Goal: Task Accomplishment & Management: Manage account settings

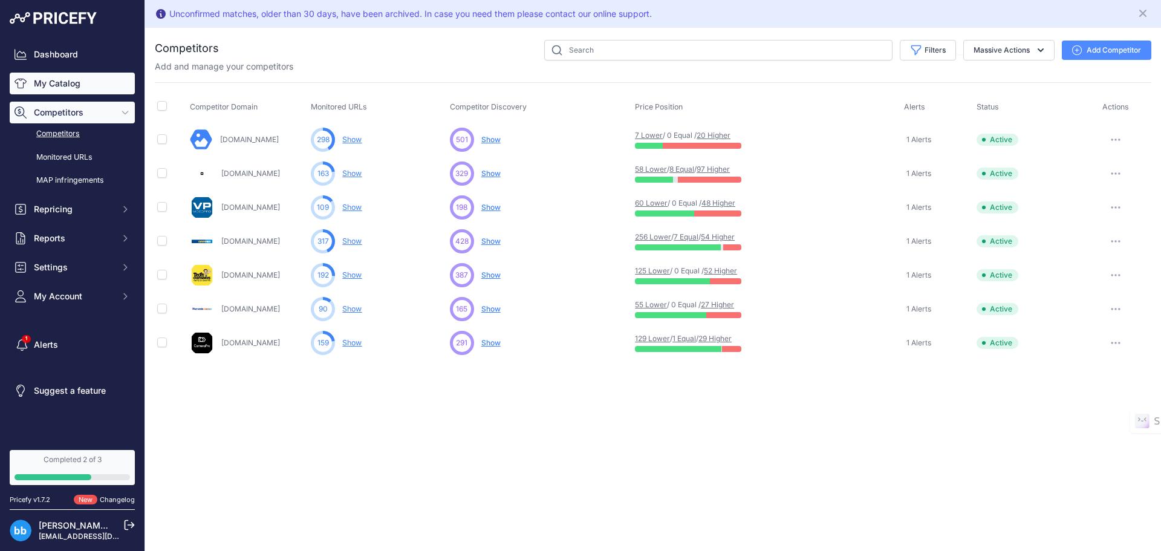
click at [72, 86] on link "My Catalog" at bounding box center [72, 84] width 125 height 22
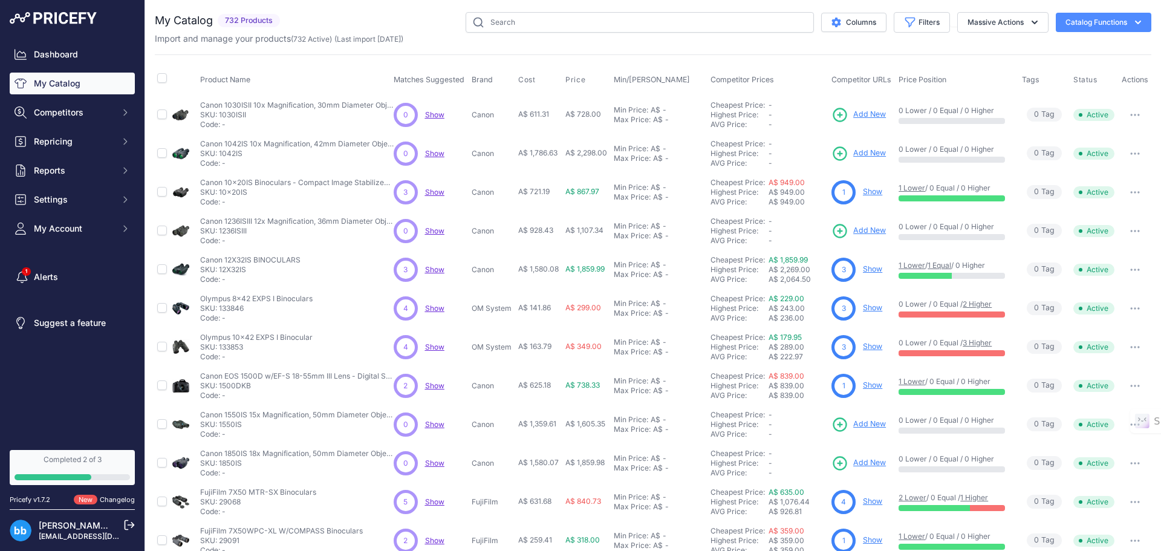
click at [1132, 19] on icon "button" at bounding box center [1138, 22] width 12 height 12
click at [1132, 22] on icon "button" at bounding box center [1138, 22] width 12 height 12
click at [1088, 43] on span "Import Additional Info" at bounding box center [1080, 48] width 74 height 10
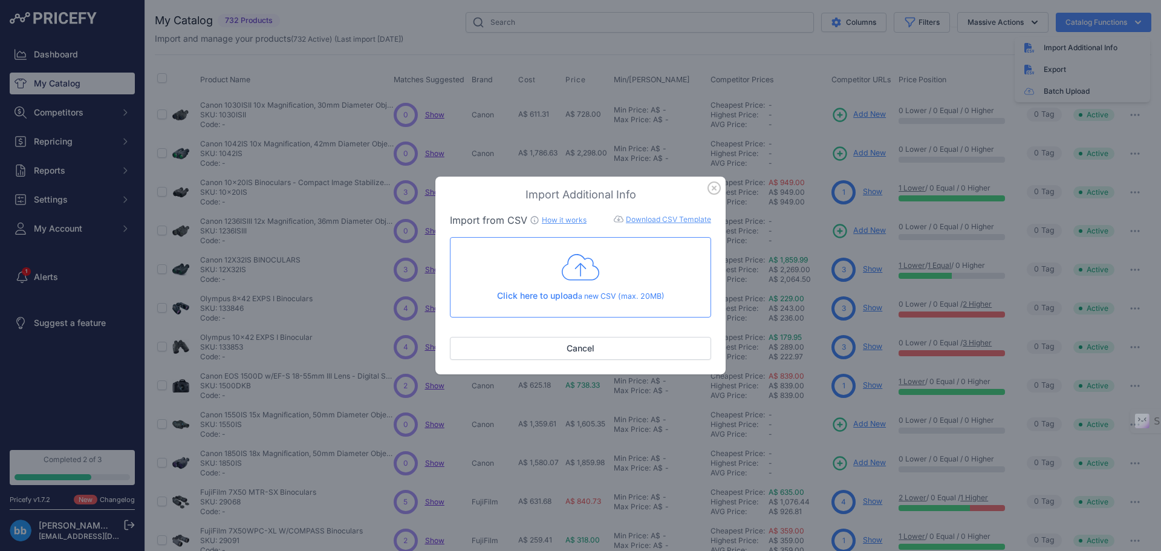
click at [669, 216] on link "Download CSV Template" at bounding box center [668, 219] width 85 height 9
click at [716, 188] on icon "button" at bounding box center [713, 187] width 13 height 13
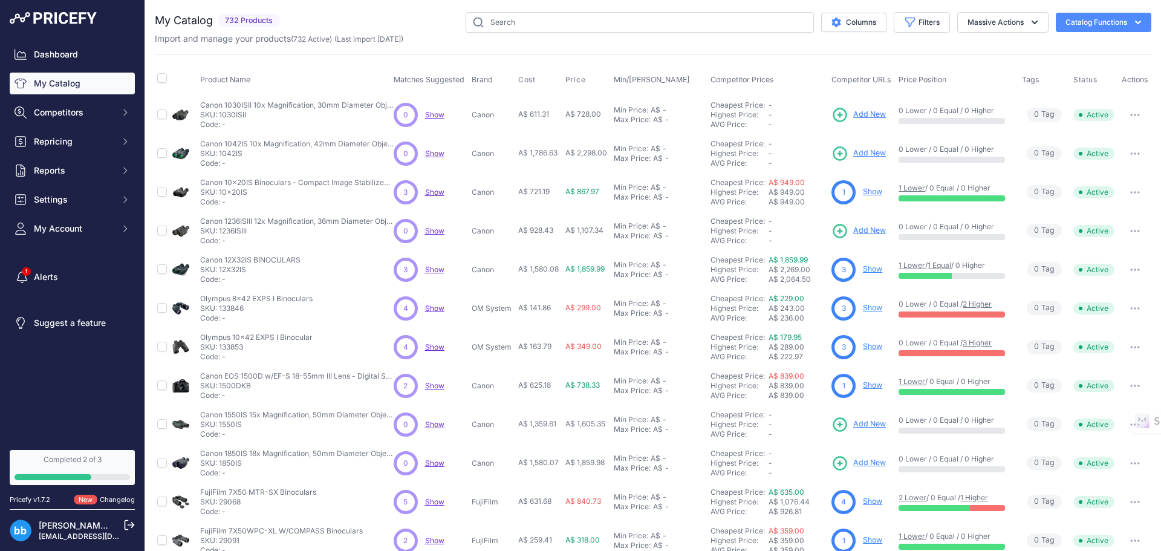
click at [1113, 19] on button "Catalog Functions" at bounding box center [1103, 22] width 96 height 19
click at [1062, 65] on div "Export" at bounding box center [1081, 70] width 135 height 22
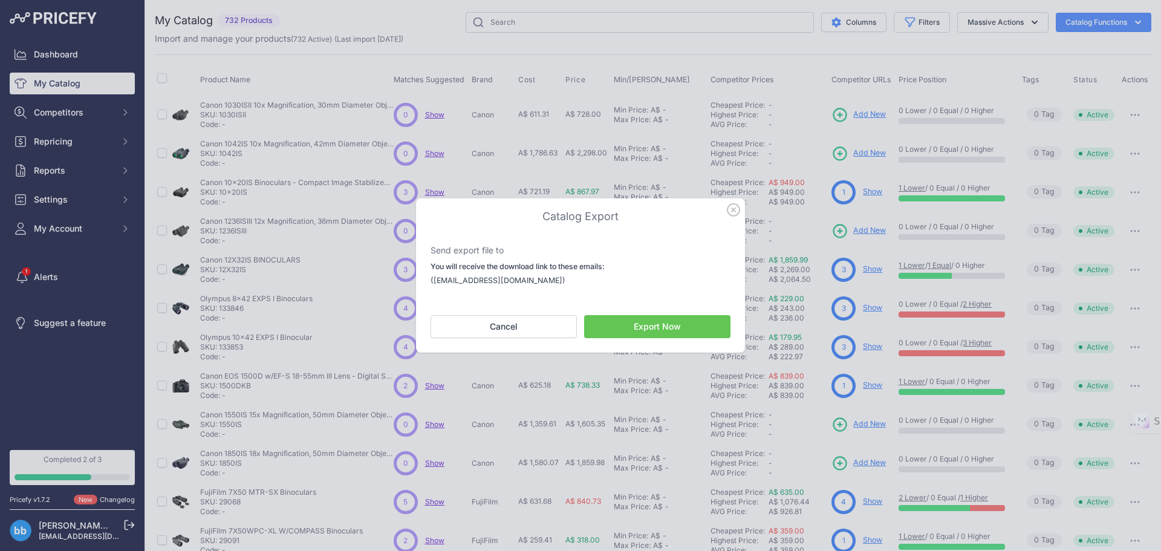
click at [736, 209] on icon "button" at bounding box center [733, 209] width 13 height 13
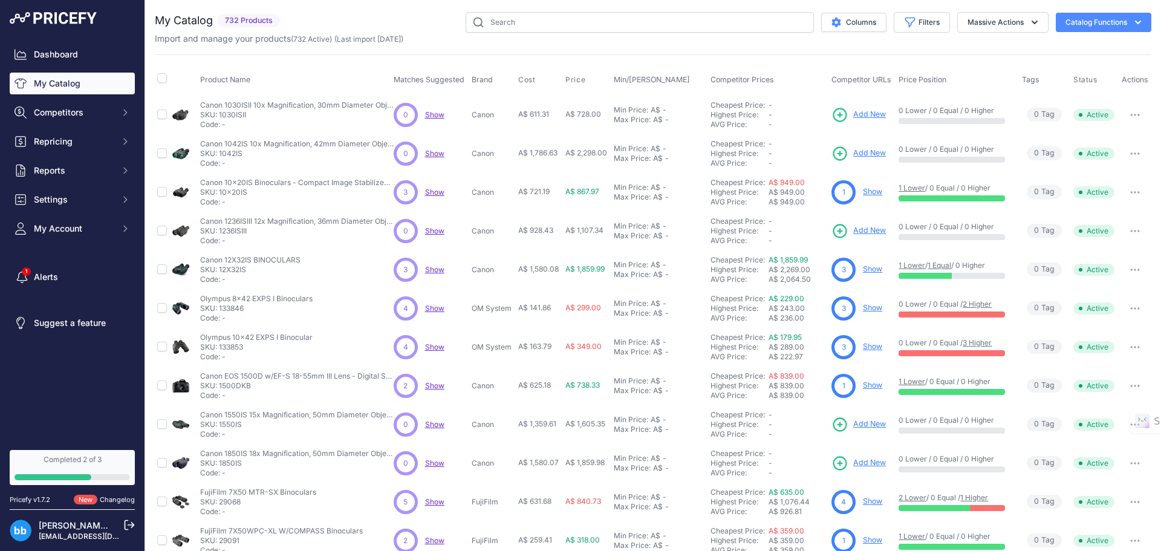
click at [1081, 25] on button "Catalog Functions" at bounding box center [1103, 22] width 96 height 19
click at [1130, 154] on icon "button" at bounding box center [1135, 153] width 10 height 2
click at [976, 56] on div "Product Name Matches Suggested Brand Cost" at bounding box center [653, 364] width 996 height 621
click at [1132, 19] on icon "button" at bounding box center [1138, 22] width 12 height 12
click at [960, 45] on div "My Catalog 732 Products" at bounding box center [653, 363] width 996 height 702
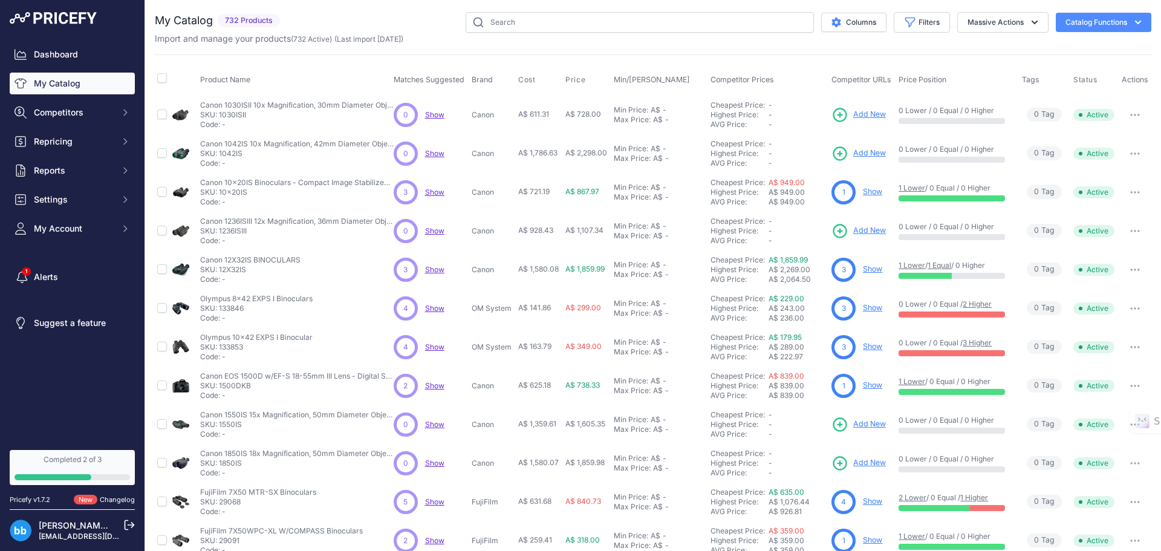
click at [1121, 20] on button "Catalog Functions" at bounding box center [1103, 22] width 96 height 19
click at [1081, 83] on link "Batch Upload" at bounding box center [1081, 91] width 135 height 22
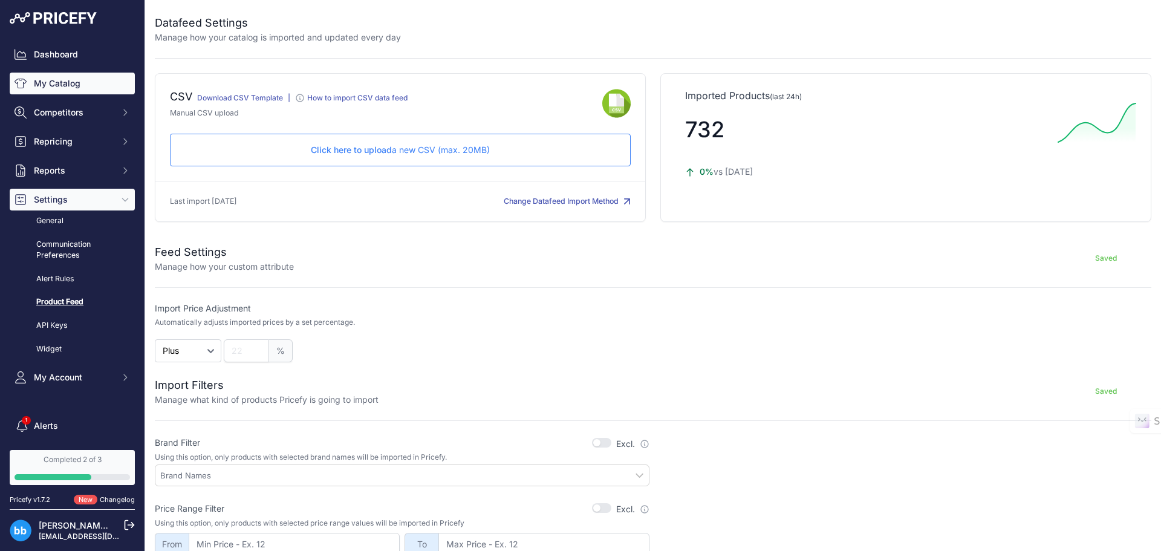
click at [79, 83] on link "My Catalog" at bounding box center [72, 84] width 125 height 22
